Goal: Navigation & Orientation: Go to known website

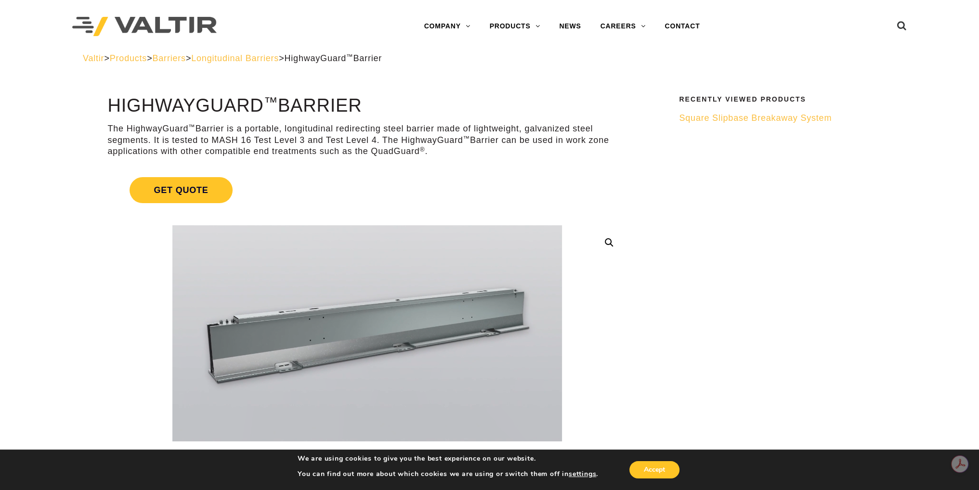
click at [160, 31] on img at bounding box center [144, 27] width 145 height 20
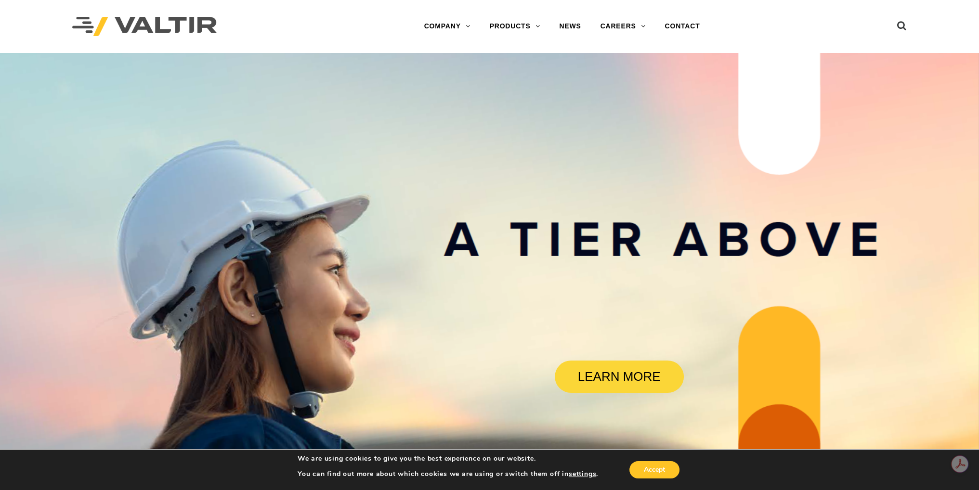
click at [228, 22] on div at bounding box center [189, 26] width 235 height 53
click at [188, 27] on img at bounding box center [144, 27] width 145 height 20
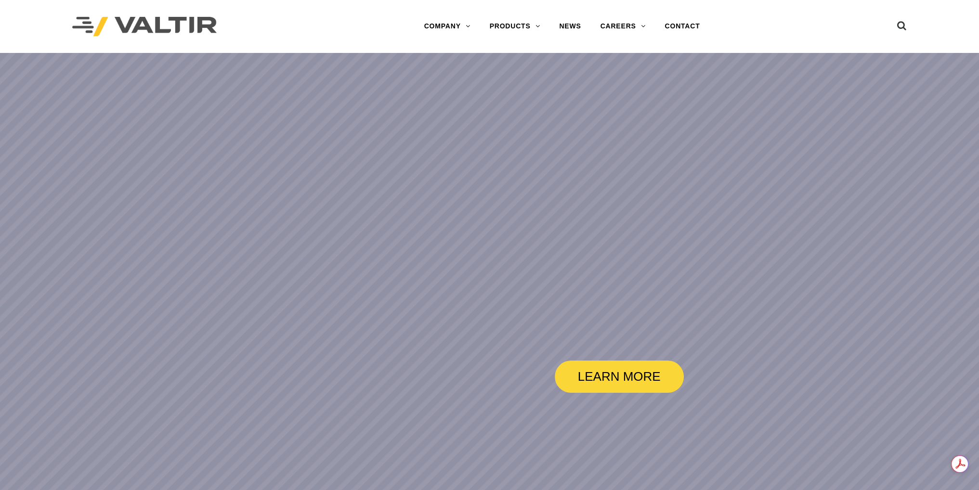
drag, startPoint x: 238, startPoint y: 26, endPoint x: 113, endPoint y: 29, distance: 124.3
click at [113, 29] on div at bounding box center [189, 26] width 235 height 53
